Goal: Task Accomplishment & Management: Manage account settings

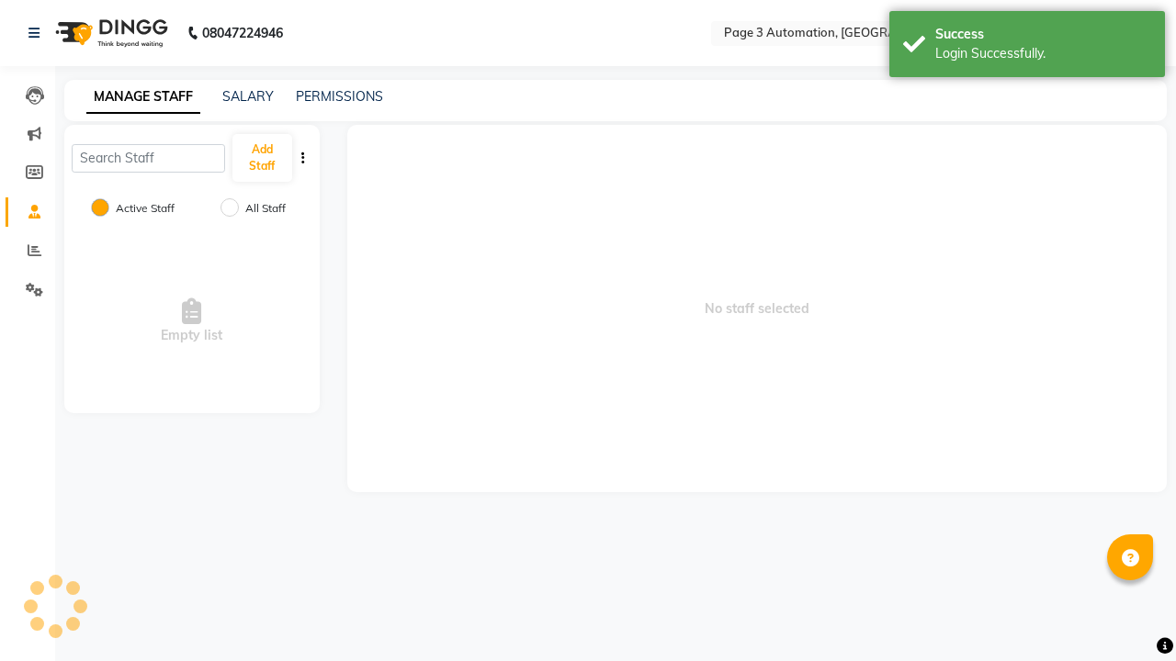
select select "en"
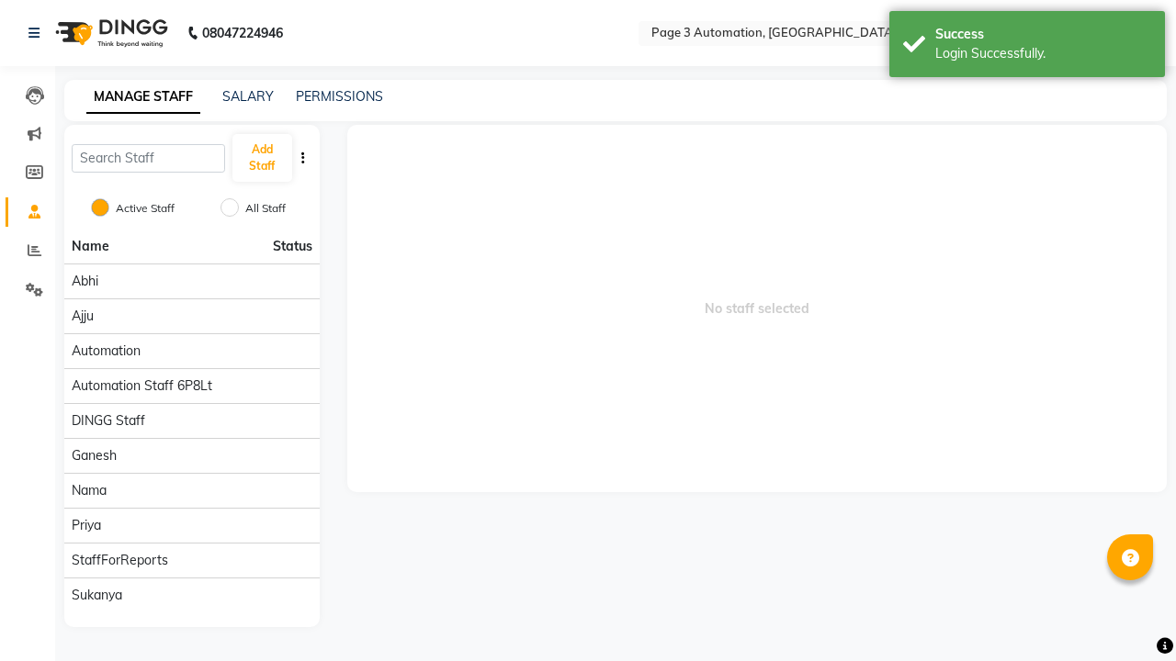
scroll to position [0, 5]
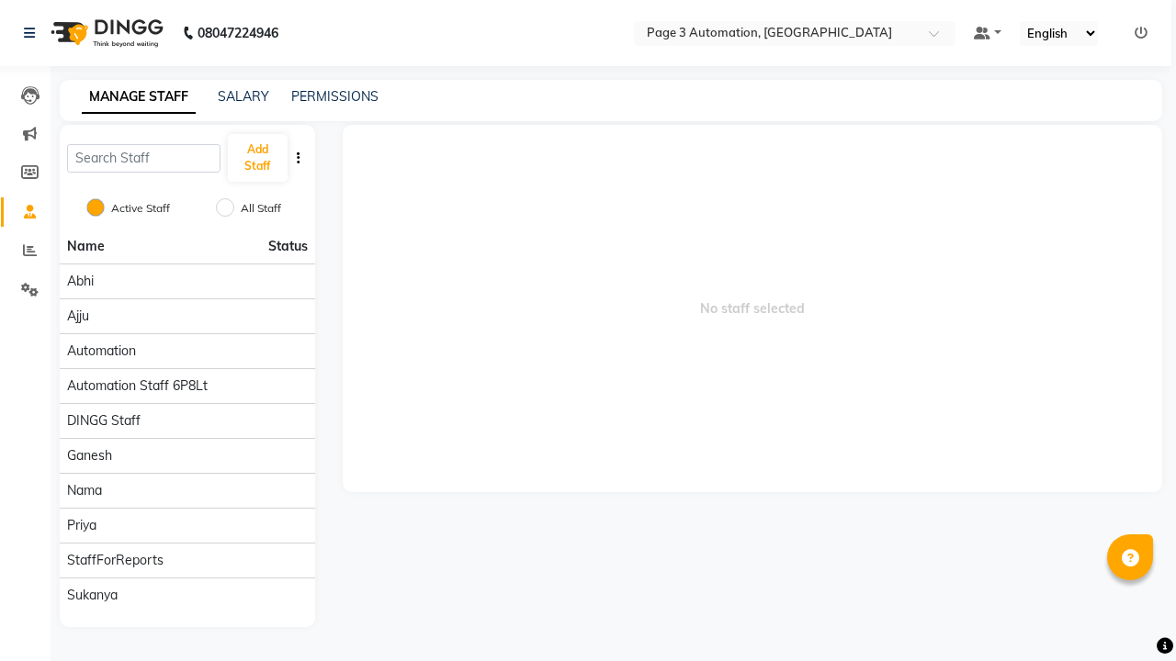
click at [1141, 32] on icon at bounding box center [1140, 33] width 13 height 13
